Goal: Information Seeking & Learning: Find specific fact

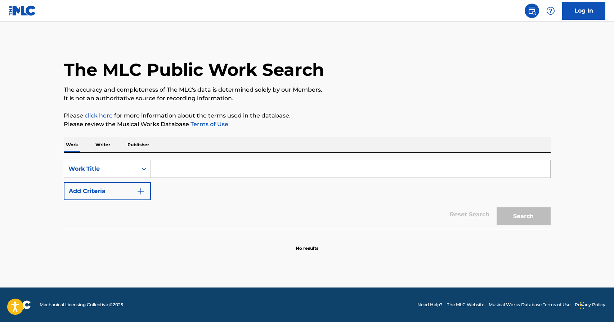
click at [102, 143] on p "Writer" at bounding box center [102, 144] width 19 height 15
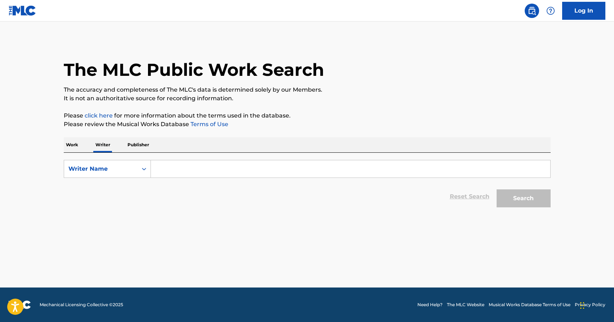
click at [178, 174] on input "Search Form" at bounding box center [350, 169] width 399 height 17
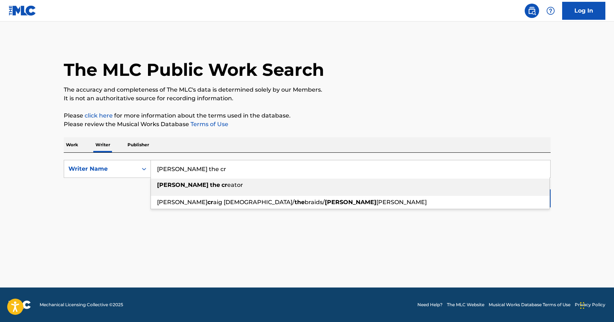
click at [208, 185] on span "Search Form" at bounding box center [208, 185] width 1 height 7
type input "[PERSON_NAME] the creator"
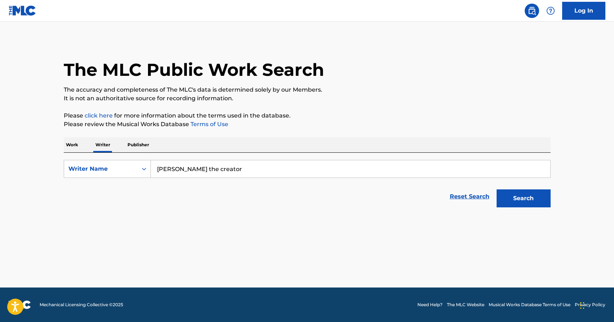
click at [516, 202] on button "Search" at bounding box center [523, 199] width 54 height 18
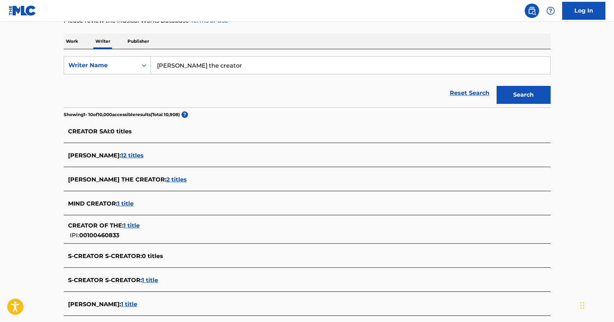
scroll to position [108, 0]
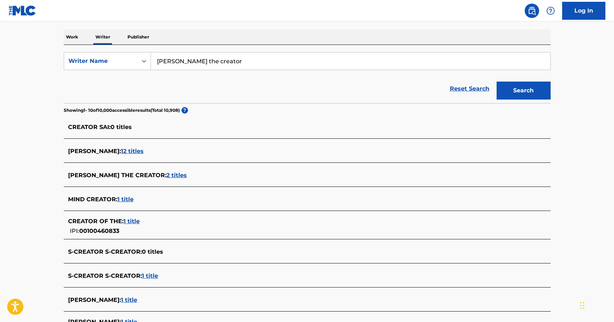
click at [166, 173] on span "2 titles" at bounding box center [176, 175] width 21 height 7
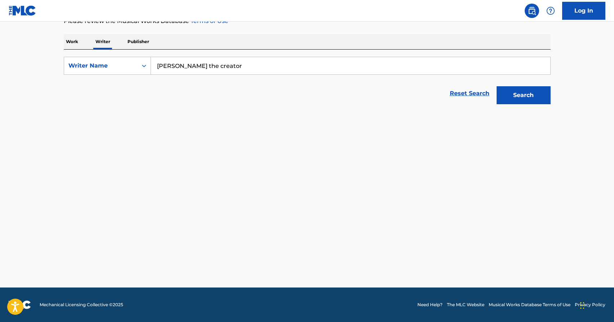
scroll to position [103, 0]
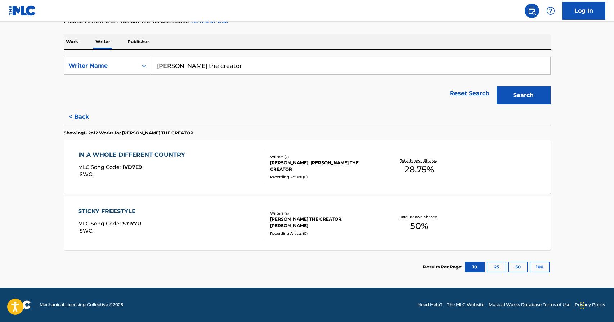
click at [122, 209] on div "STICKY FREESTYLE" at bounding box center [109, 211] width 63 height 9
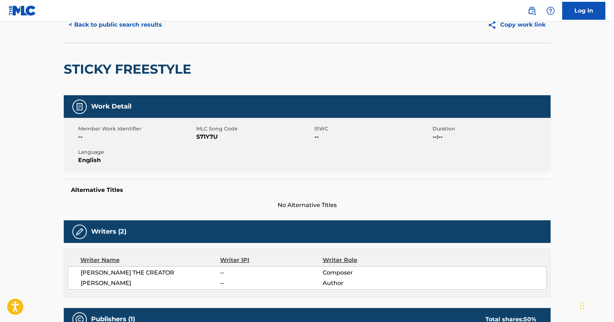
scroll to position [31, 0]
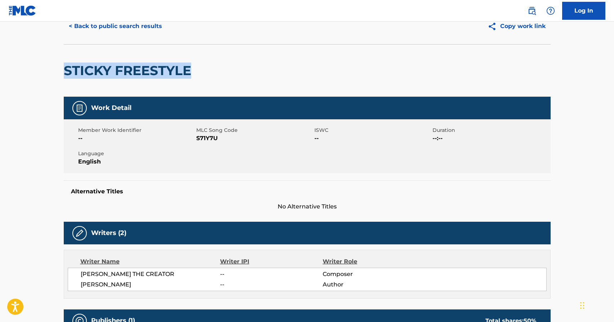
drag, startPoint x: 218, startPoint y: 70, endPoint x: 62, endPoint y: 71, distance: 156.2
click at [62, 71] on div "< Back to public search results Copy work link STICKY FREESTYLE Work Detail Mem…" at bounding box center [307, 231] width 504 height 446
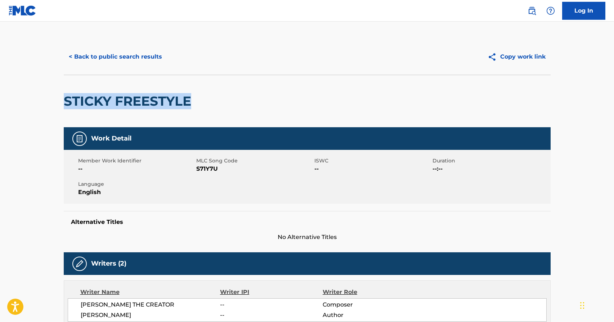
scroll to position [0, 0]
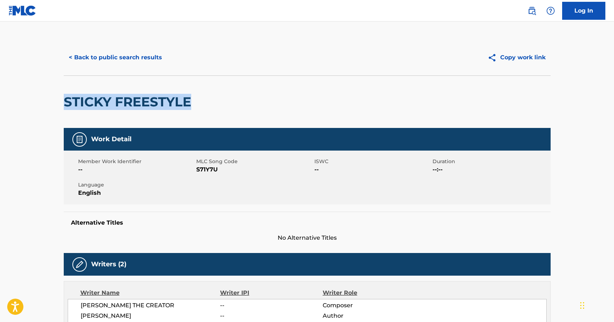
click at [112, 60] on button "< Back to public search results" at bounding box center [115, 58] width 103 height 18
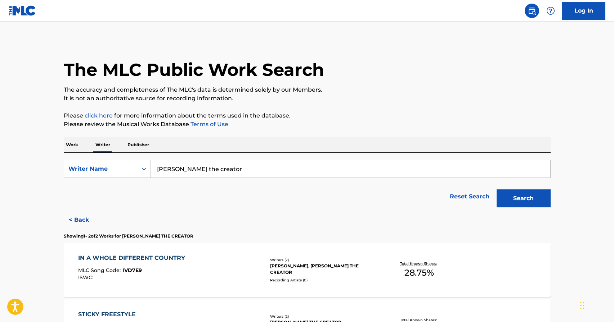
click at [67, 144] on p "Work" at bounding box center [72, 144] width 17 height 15
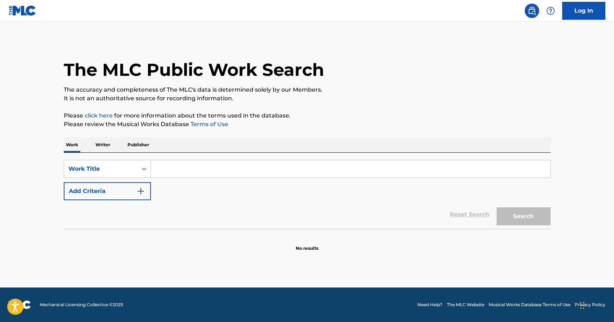
click at [166, 173] on input "Search Form" at bounding box center [350, 169] width 399 height 17
click at [163, 167] on input "Search Form" at bounding box center [350, 169] width 399 height 17
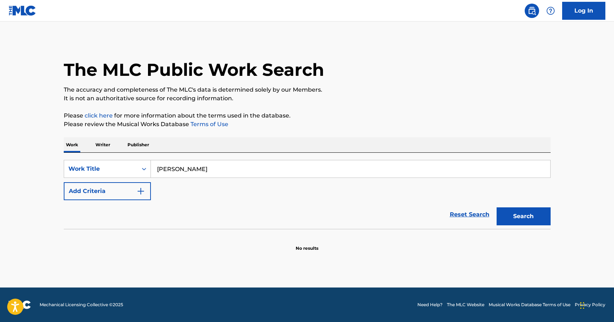
type input "[PERSON_NAME]"
click at [93, 143] on p "Writer" at bounding box center [102, 144] width 19 height 15
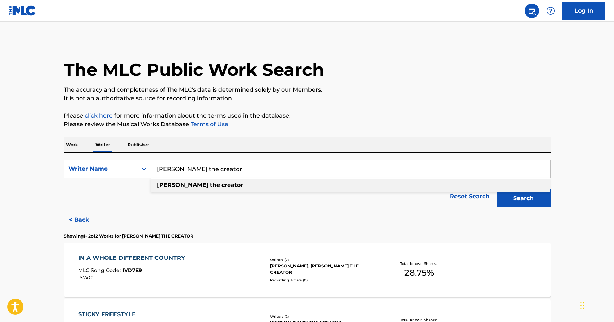
drag, startPoint x: 216, startPoint y: 172, endPoint x: 134, endPoint y: 170, distance: 81.7
click at [134, 170] on div "SearchWithCriteria673b63b1-102e-4e81-b956-335b71dfe556 Writer Name [PERSON_NAME…" at bounding box center [307, 169] width 487 height 18
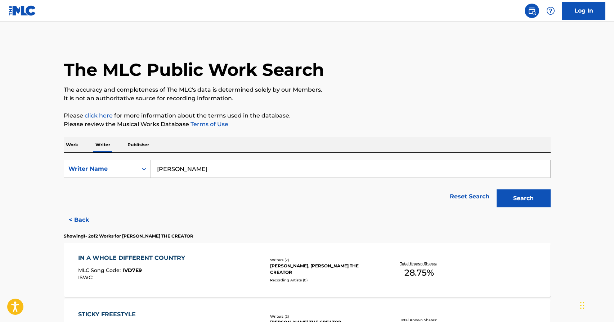
click at [516, 194] on button "Search" at bounding box center [523, 199] width 54 height 18
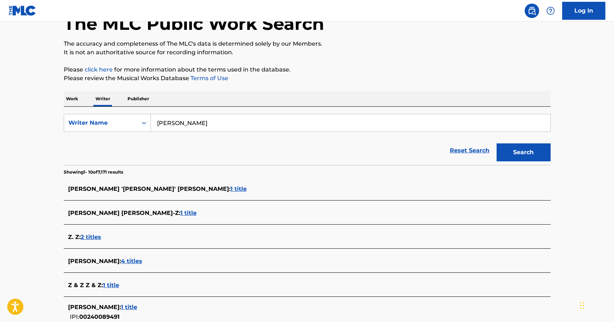
scroll to position [45, 0]
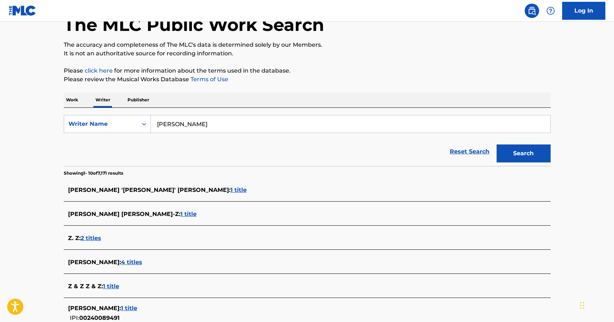
click at [230, 190] on span "1 title" at bounding box center [238, 190] width 16 height 7
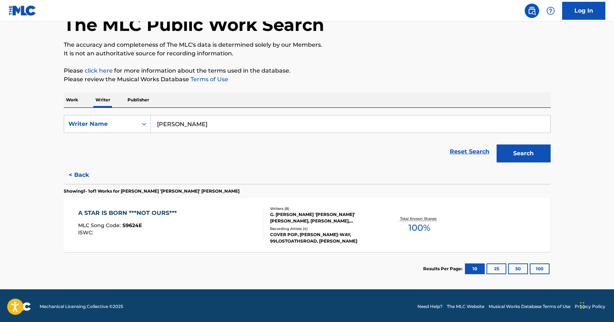
scroll to position [0, 0]
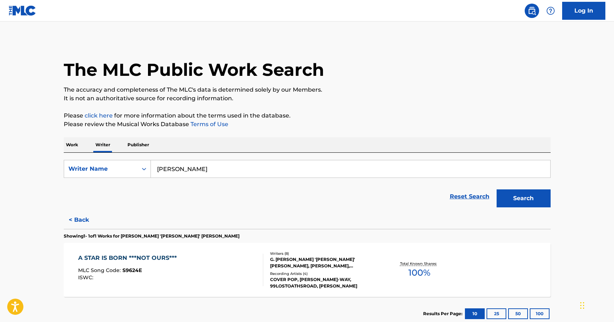
click at [79, 218] on button "< Back" at bounding box center [85, 220] width 43 height 18
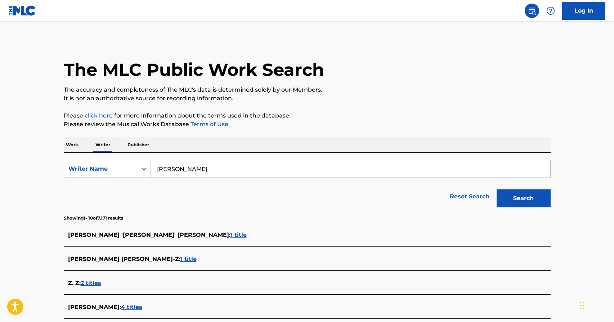
click at [180, 258] on span "1 title" at bounding box center [188, 259] width 16 height 7
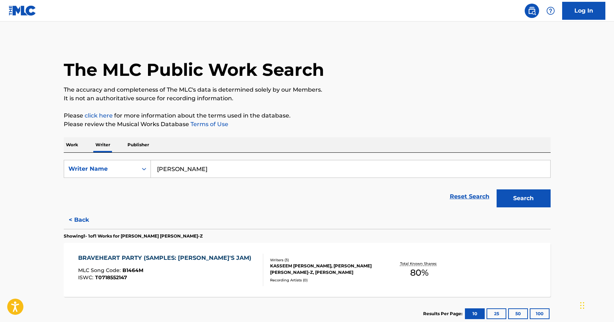
scroll to position [6, 0]
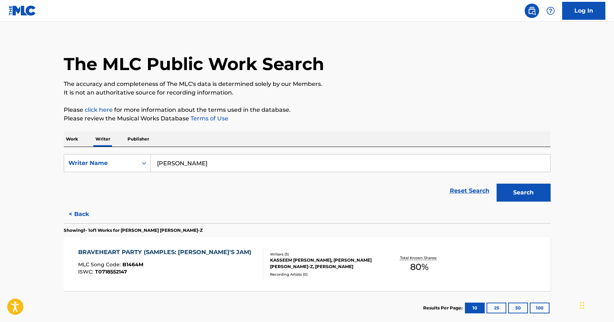
click at [82, 212] on button "< Back" at bounding box center [85, 215] width 43 height 18
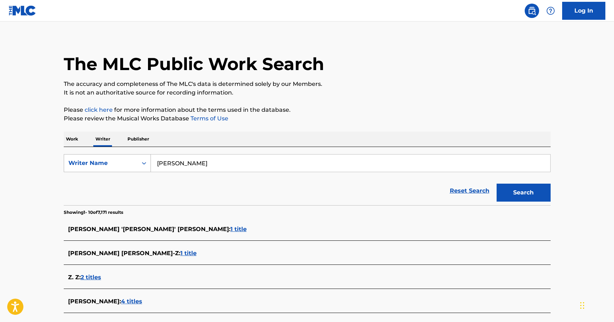
drag, startPoint x: 182, startPoint y: 163, endPoint x: 141, endPoint y: 163, distance: 41.4
click at [141, 163] on div "SearchWithCriteria673b63b1-102e-4e81-b956-335b71dfe556 Writer Name [PERSON_NAME]" at bounding box center [307, 163] width 487 height 18
type input "A"
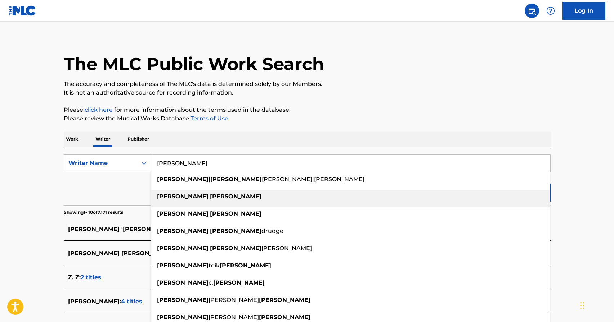
click at [185, 191] on div "[PERSON_NAME]" at bounding box center [350, 196] width 398 height 13
type input "[PERSON_NAME]"
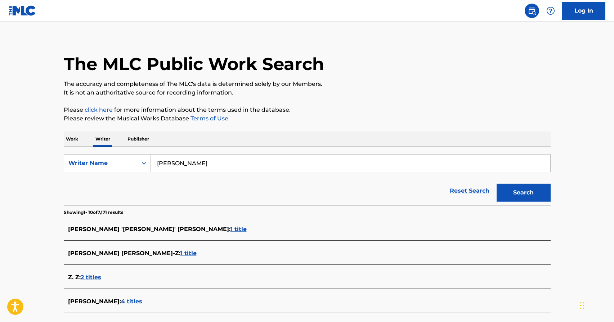
click at [516, 186] on button "Search" at bounding box center [523, 193] width 54 height 18
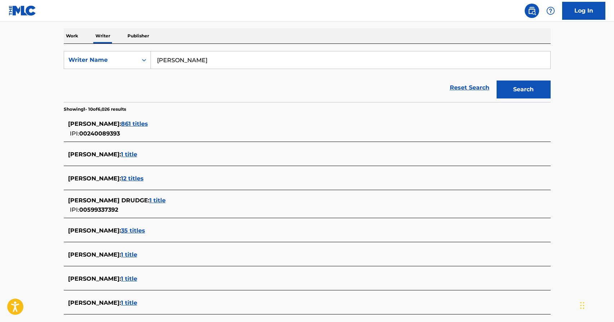
scroll to position [97, 0]
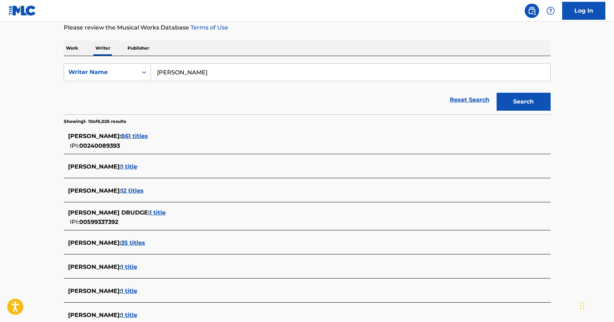
click at [139, 137] on span "861 titles" at bounding box center [134, 136] width 27 height 7
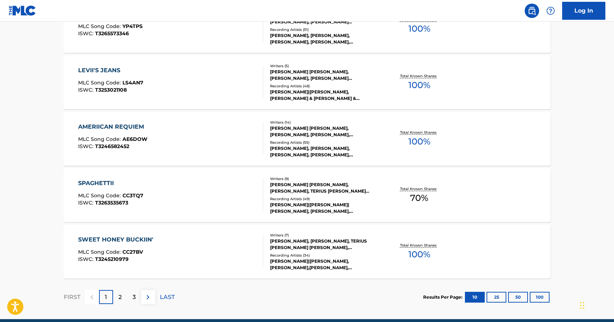
scroll to position [528, 0]
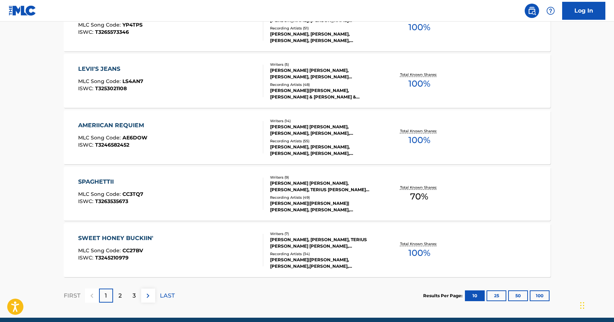
click at [541, 298] on button "100" at bounding box center [539, 296] width 20 height 11
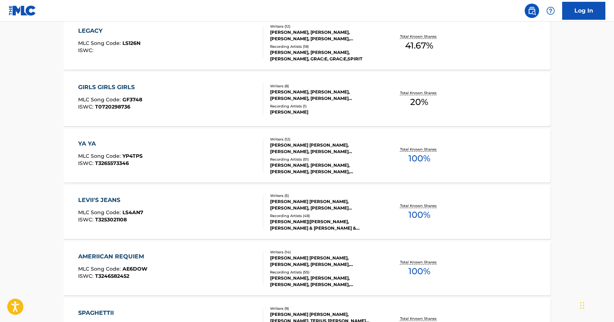
scroll to position [401, 0]
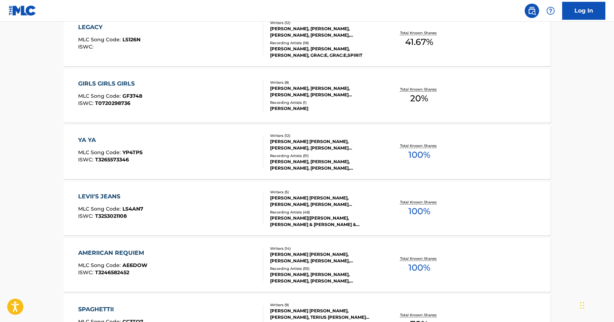
click at [417, 211] on span "100 %" at bounding box center [419, 211] width 22 height 13
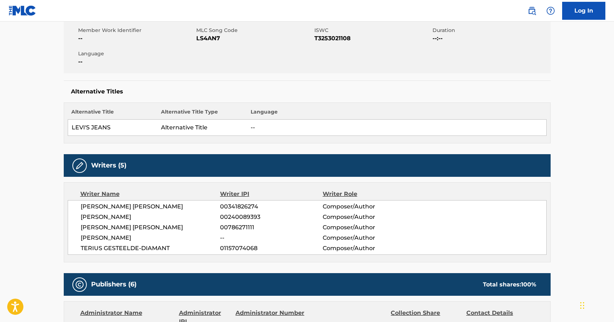
scroll to position [136, 0]
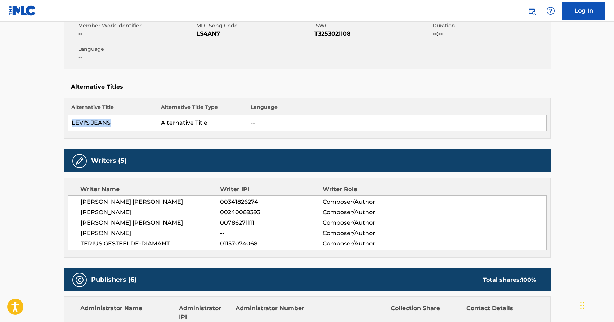
drag, startPoint x: 124, startPoint y: 121, endPoint x: 68, endPoint y: 119, distance: 56.5
click at [68, 119] on td "LEVI'S JEANS" at bounding box center [113, 123] width 90 height 16
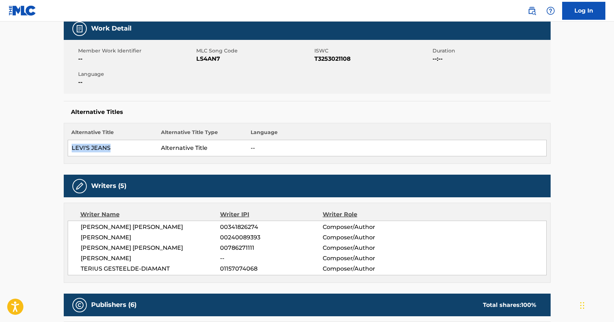
scroll to position [0, 0]
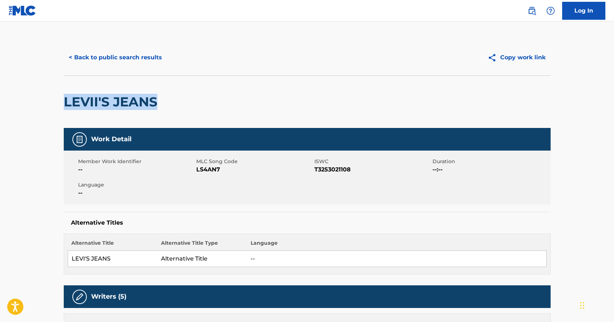
drag, startPoint x: 173, startPoint y: 107, endPoint x: 58, endPoint y: 100, distance: 115.7
copy h2 "LEVII'S JEANS"
click at [140, 57] on button "< Back to public search results" at bounding box center [115, 58] width 103 height 18
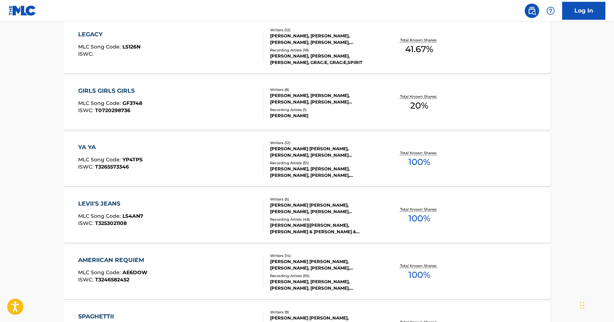
scroll to position [393, 0]
click at [433, 214] on div "Total Known Shares: 100 %" at bounding box center [419, 217] width 81 height 22
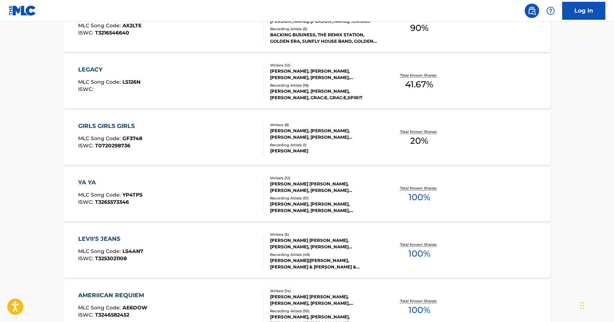
scroll to position [355, 0]
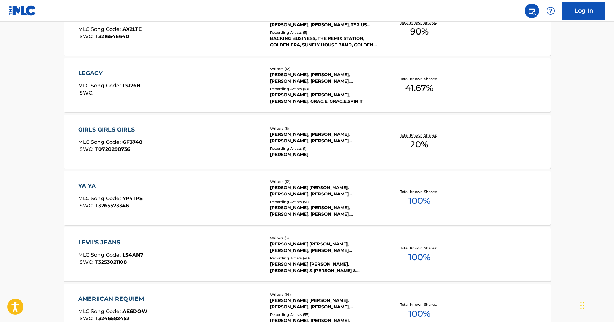
click at [439, 254] on div "Total Known Shares: 100 %" at bounding box center [419, 255] width 81 height 22
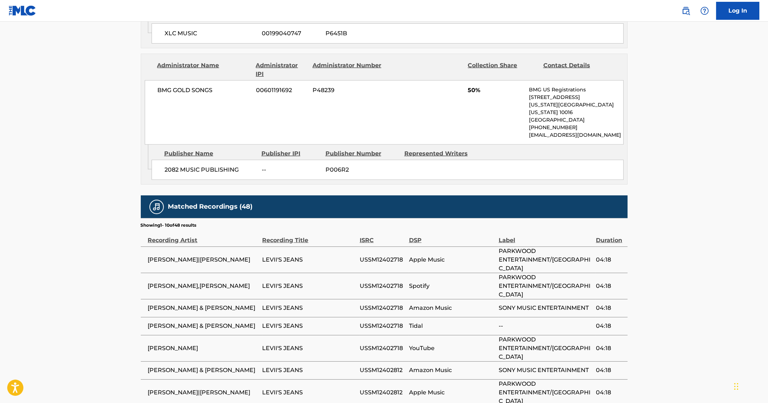
scroll to position [1062, 0]
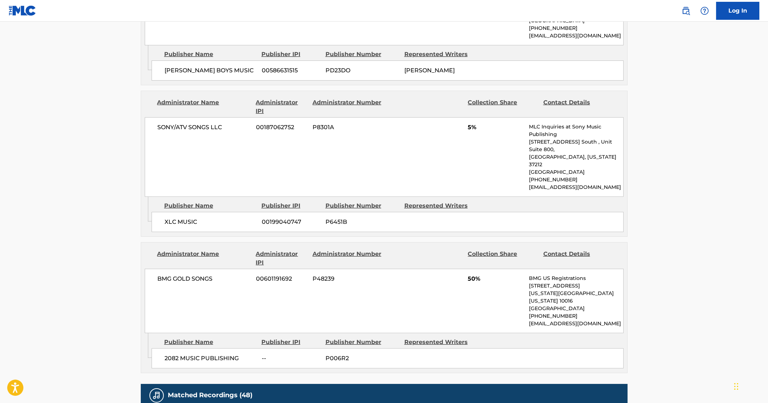
scroll to position [1028, 0]
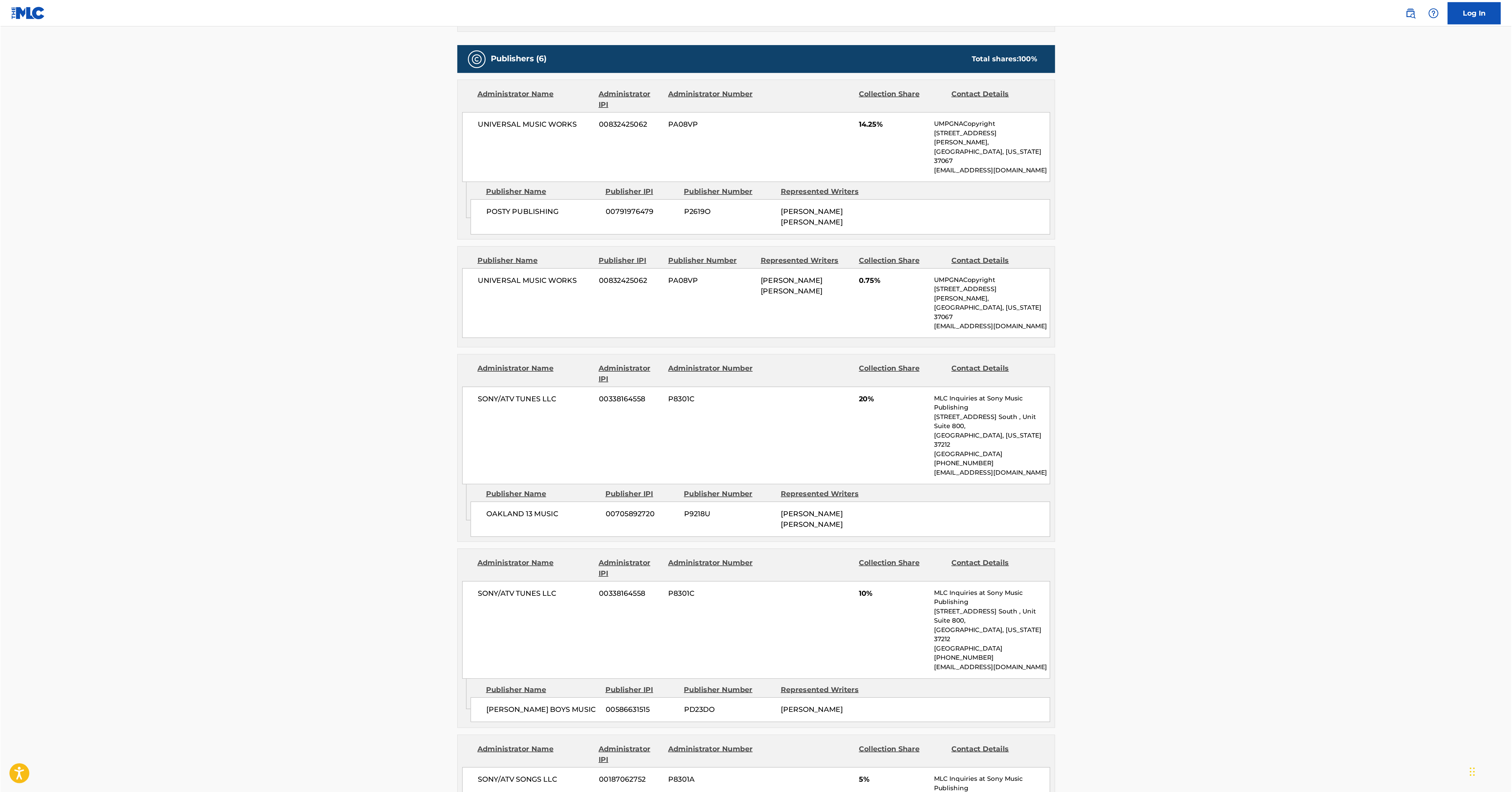
scroll to position [300, 0]
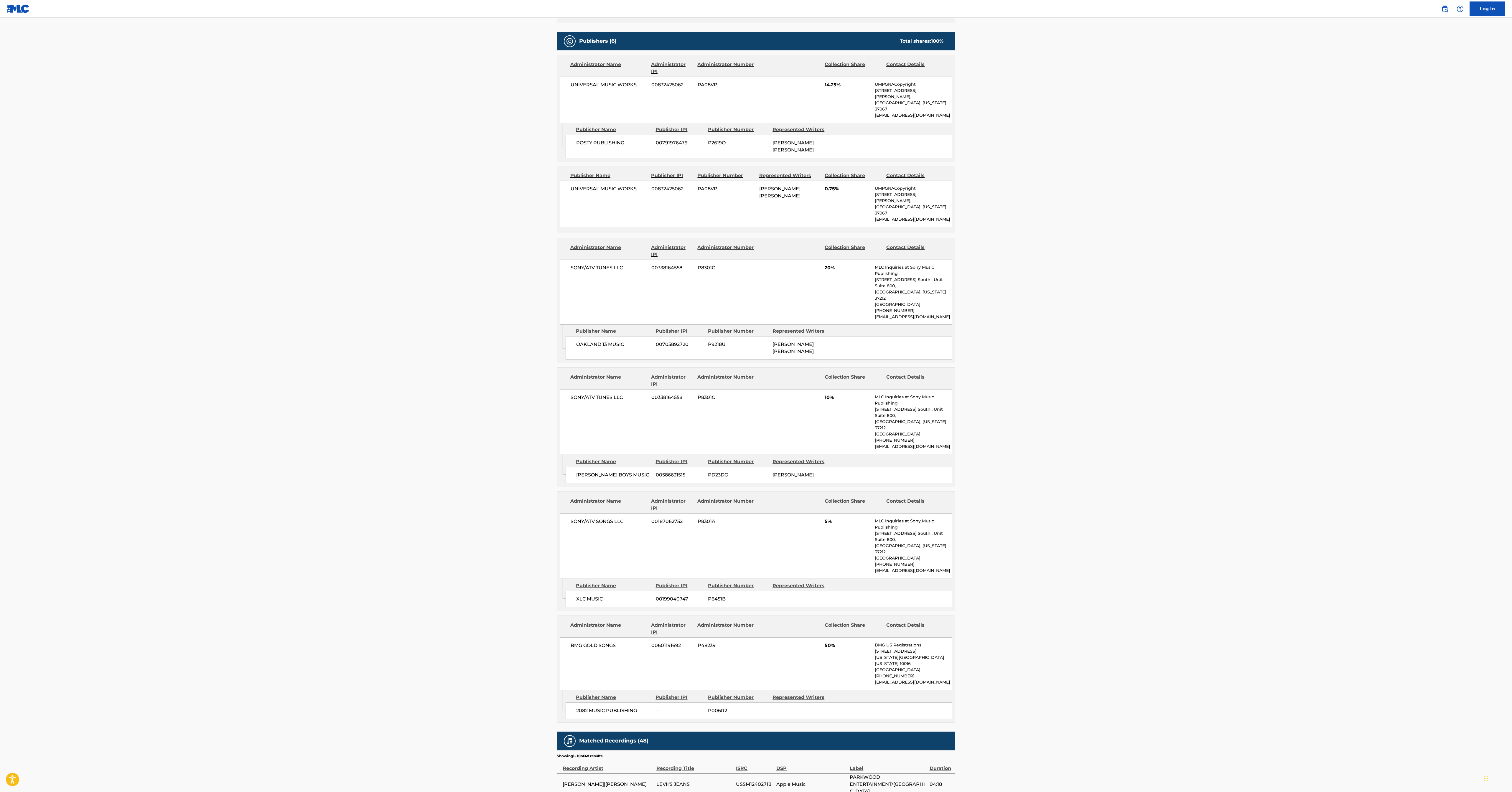
click at [502, 210] on main "< Back to public search results Copy work link LEVII'S JEANS Work Detail Member…" at bounding box center [756, 359] width 1512 height 1282
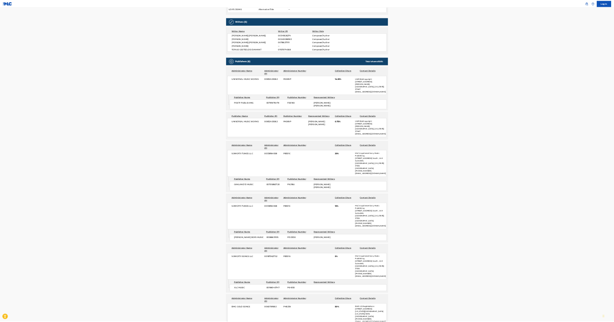
scroll to position [208, 0]
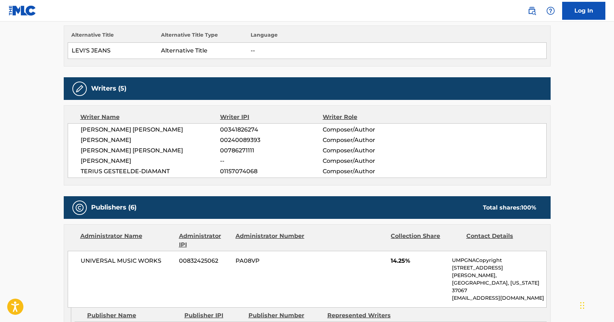
click at [523, 145] on div "[PERSON_NAME] [PERSON_NAME] 00341826274 Composer/Author [PERSON_NAME] 002400893…" at bounding box center [307, 150] width 479 height 55
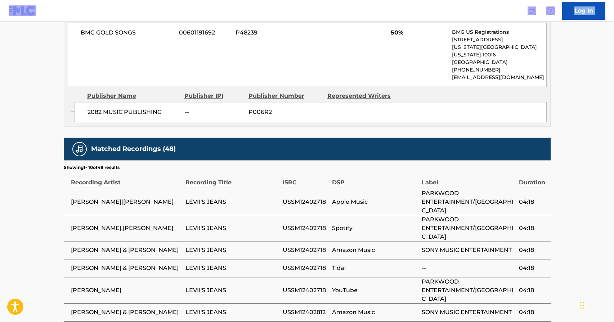
scroll to position [1069, 0]
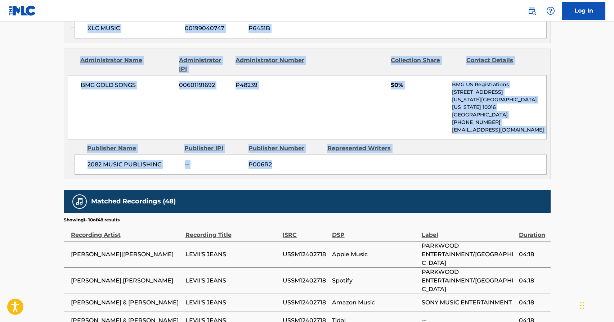
drag, startPoint x: 46, startPoint y: 95, endPoint x: 391, endPoint y: 82, distance: 344.7
copy div "LEVII'S JEANS Work Detail Member Work Identifier -- MLC Song Code LS4AN7 ISWC T…"
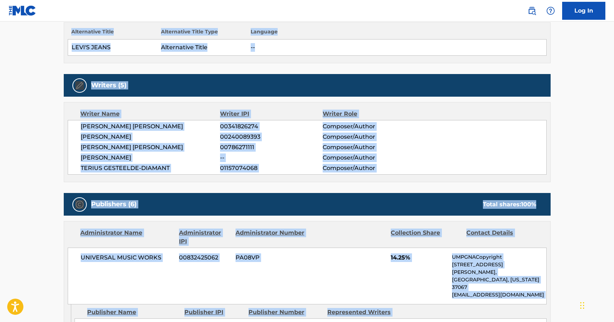
scroll to position [0, 0]
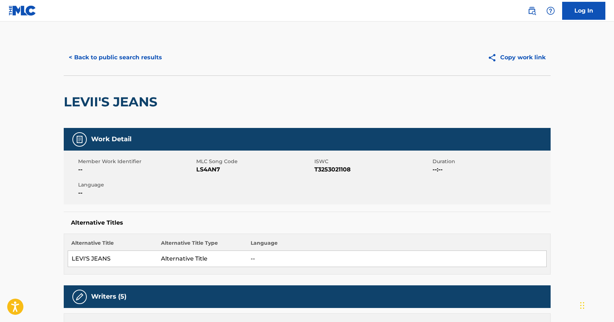
click at [279, 61] on div "< Back to public search results" at bounding box center [185, 58] width 243 height 18
